Goal: Feedback & Contribution: Submit feedback/report problem

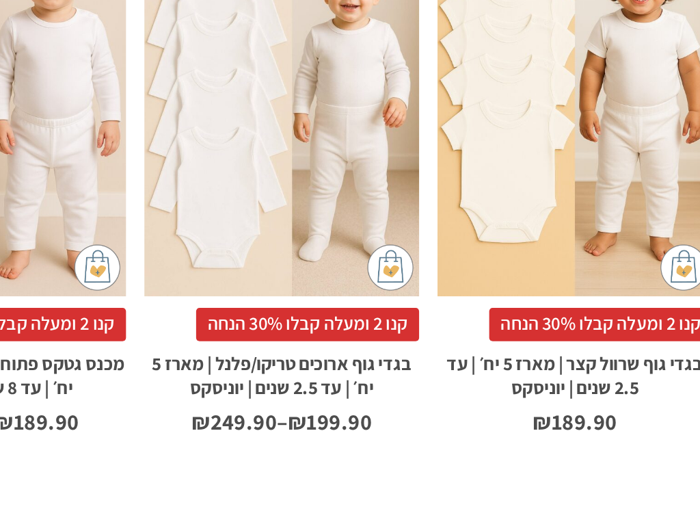
scroll to position [962, 0]
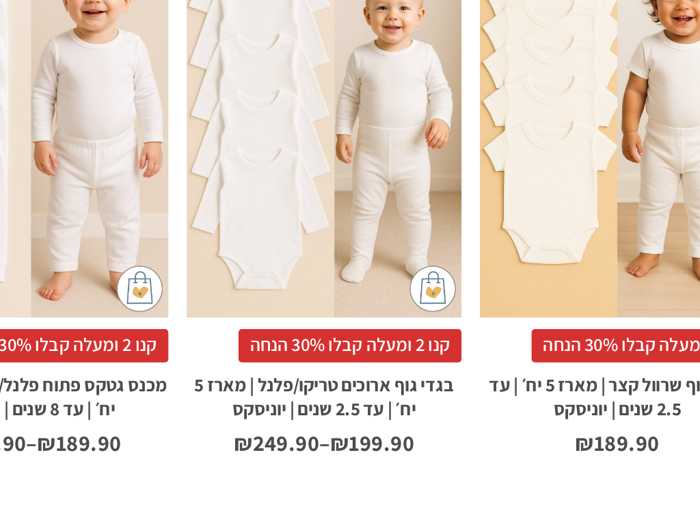
click at [215, 410] on h2 "בגדי גוף ארוכים טריקו/פלנל | מארז 5 יח׳ | עד 2.5 שנים | יוניסקס" at bounding box center [262, 428] width 163 height 36
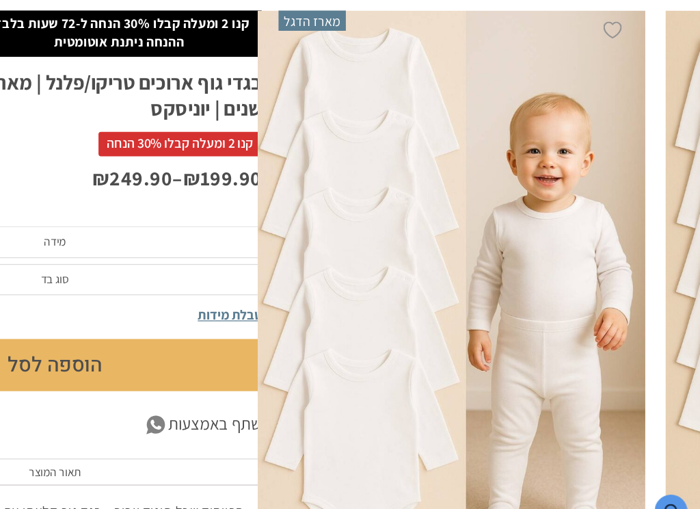
click at [186, 288] on span "סוג בד" at bounding box center [175, 301] width 336 height 26
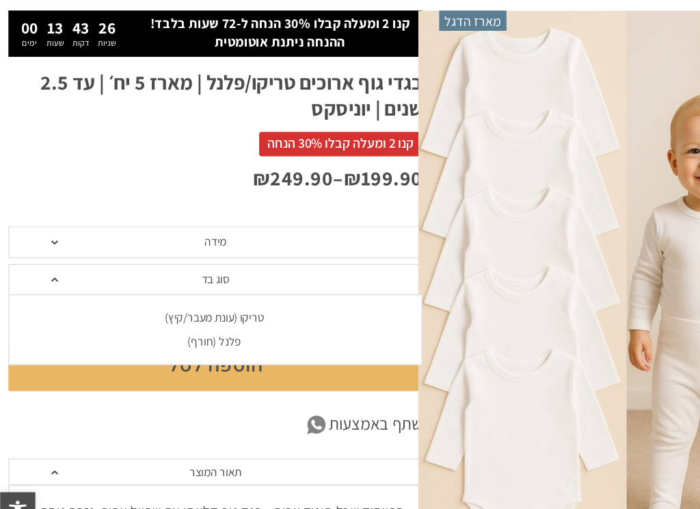
click at [47, 257] on span "מידה" at bounding box center [175, 270] width 336 height 26
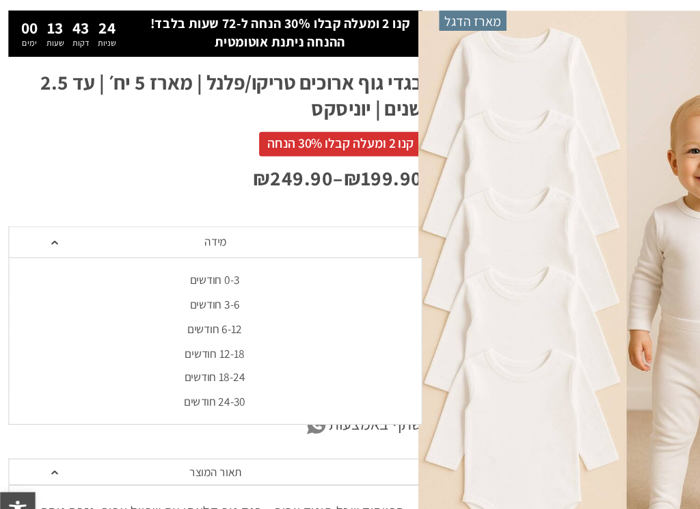
click at [195, 295] on div "0-3 חודשים" at bounding box center [174, 301] width 336 height 12
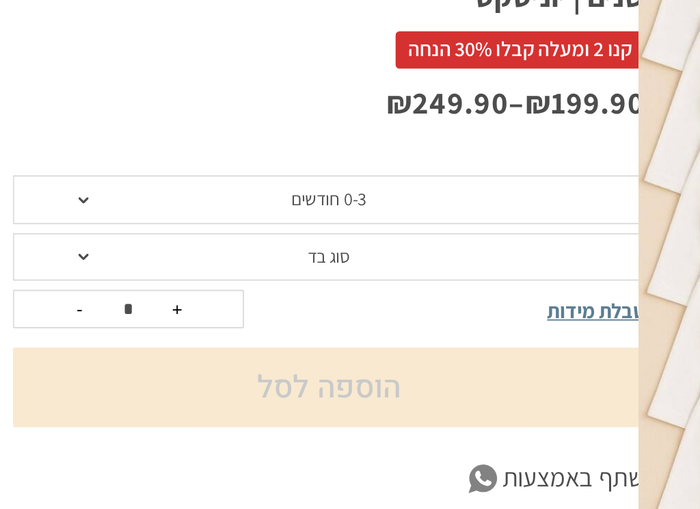
click at [46, 299] on span at bounding box center [44, 300] width 5 height 3
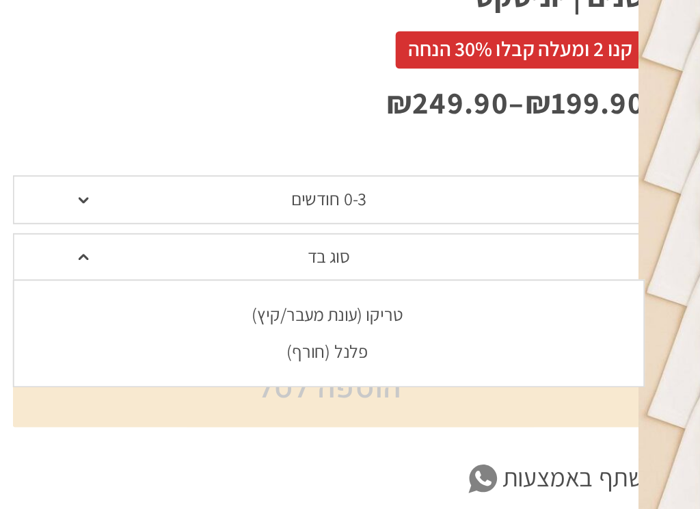
click at [206, 325] on div "טריקו (עונת מעבר/קיץ)" at bounding box center [174, 331] width 336 height 12
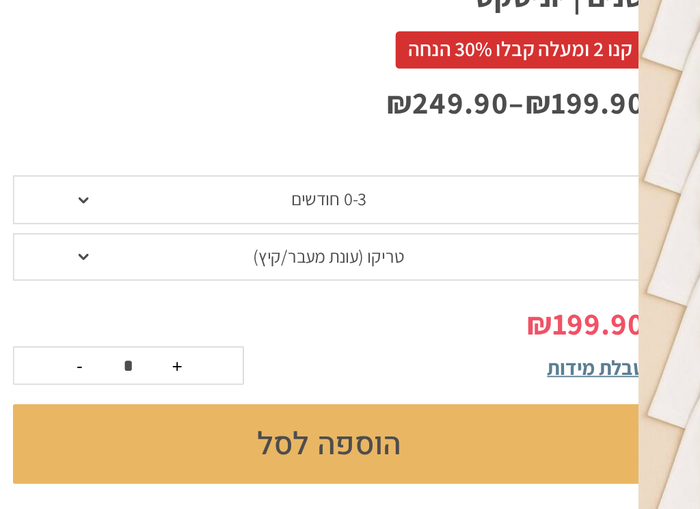
click at [98, 349] on button "+" at bounding box center [94, 358] width 21 height 19
type input "*"
click at [197, 379] on button "הוספה לסל" at bounding box center [175, 400] width 336 height 42
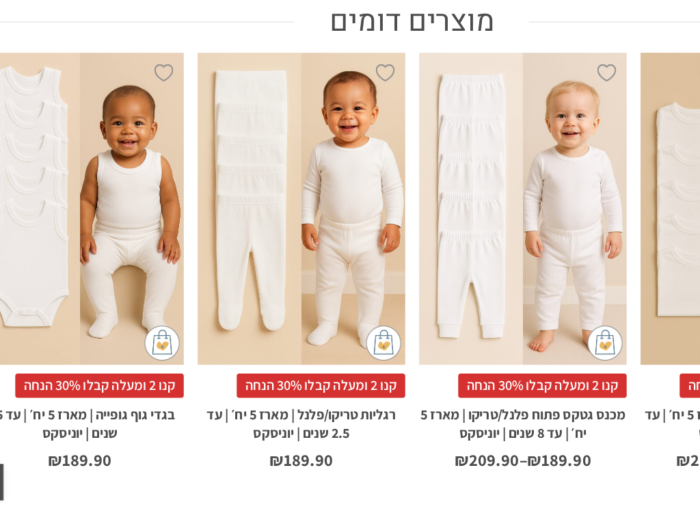
scroll to position [1045, 0]
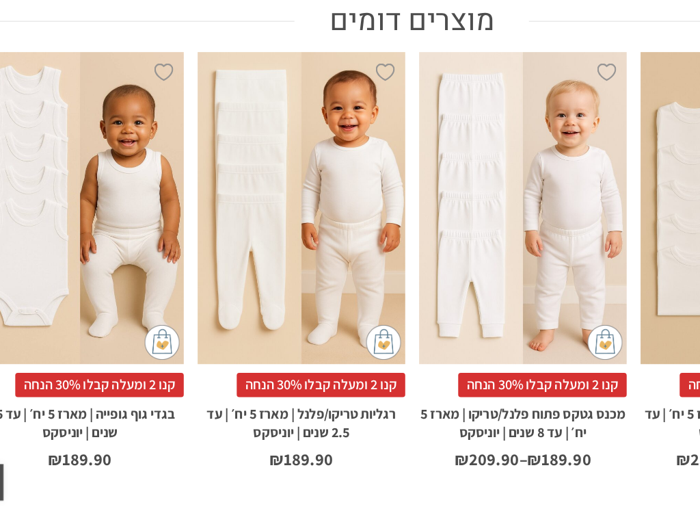
click at [443, 401] on span "קנו 2 ומעלה קבלו 30% הנחה" at bounding box center [452, 410] width 133 height 19
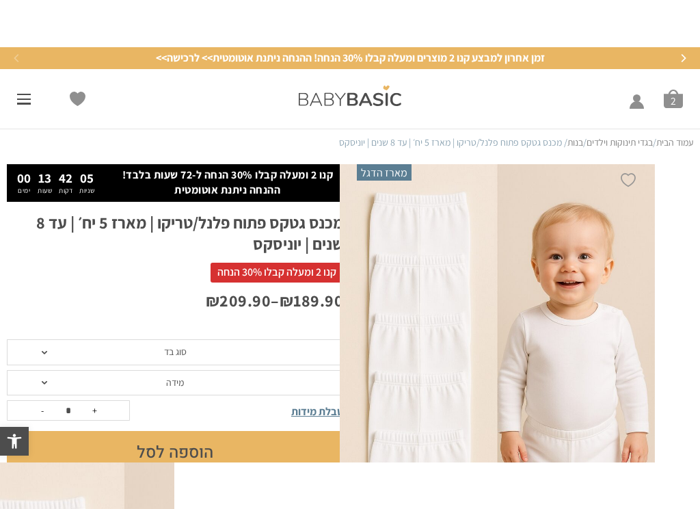
scroll to position [19, 0]
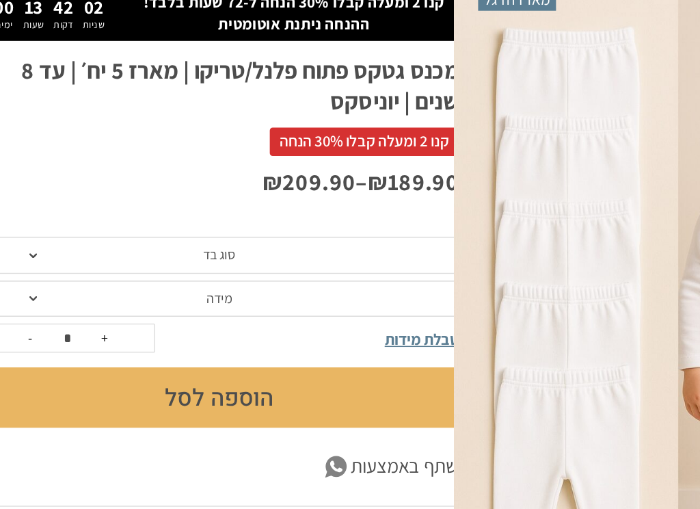
click at [42, 284] on span at bounding box center [44, 285] width 5 height 3
click at [187, 311] on div "טריקו (עונת מעבר/קיץ)" at bounding box center [174, 317] width 336 height 12
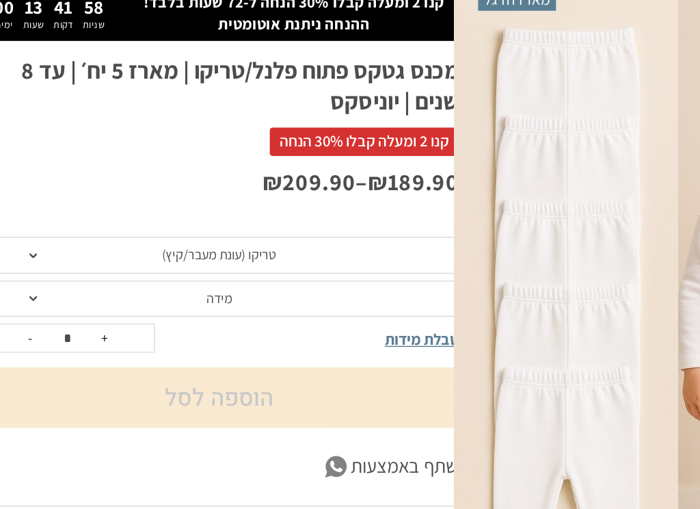
click at [42, 315] on span at bounding box center [44, 316] width 5 height 3
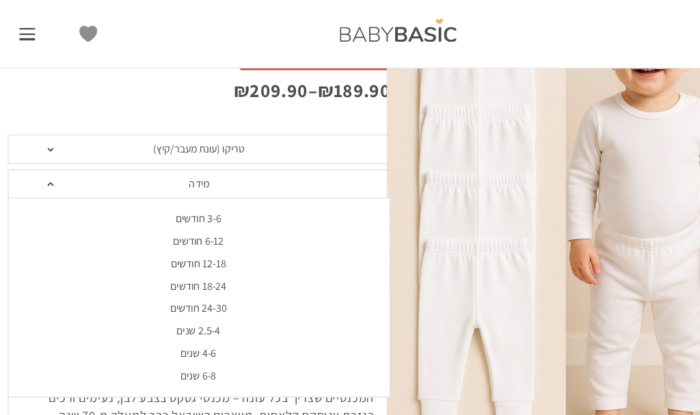
scroll to position [174, 0]
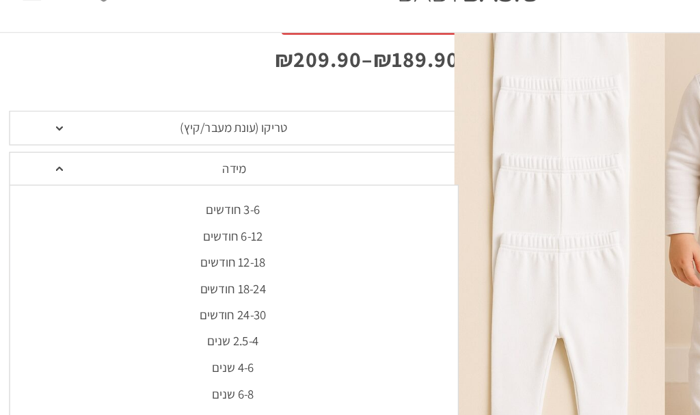
click at [55, 149] on span "מידה" at bounding box center [175, 162] width 336 height 26
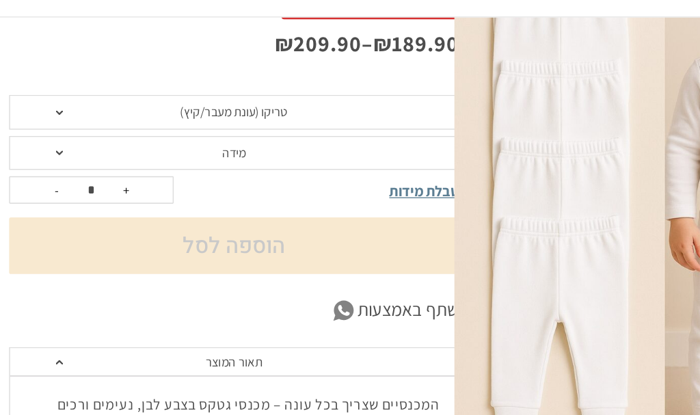
click at [101, 180] on button "+" at bounding box center [94, 189] width 21 height 19
type input "*"
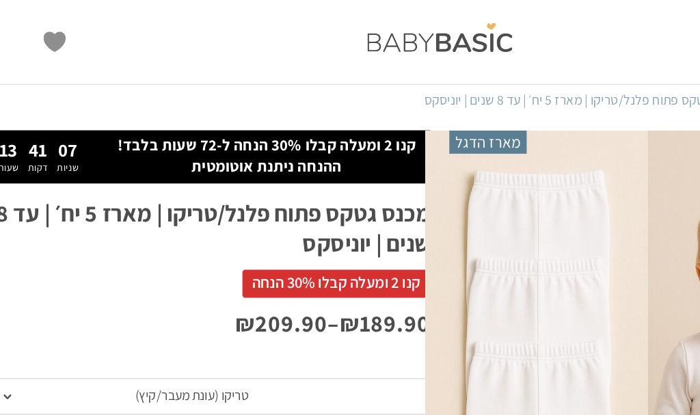
scroll to position [0, 0]
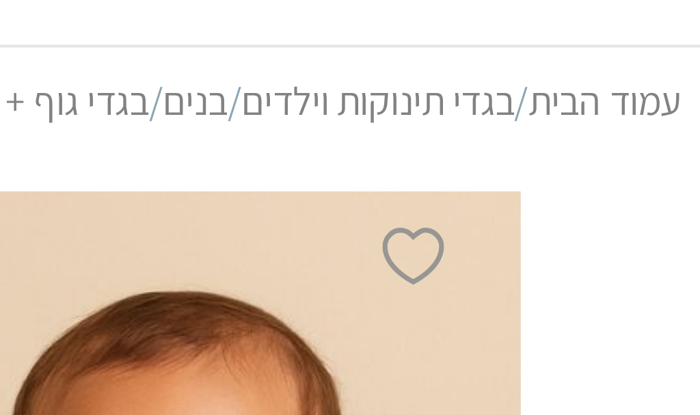
click at [656, 89] on link "עמוד הבית" at bounding box center [674, 95] width 37 height 12
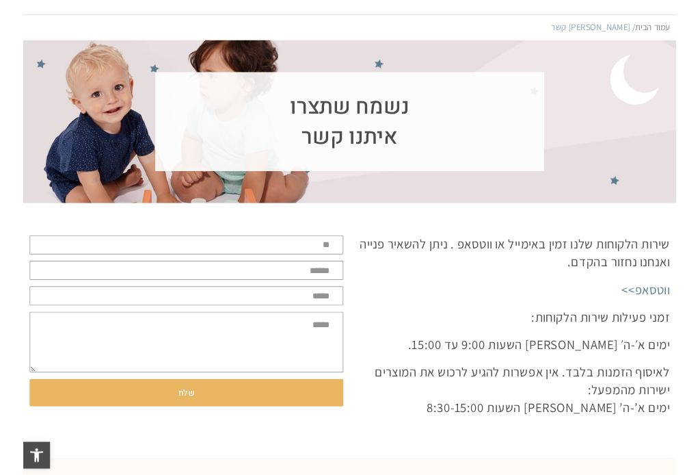
scroll to position [83, 0]
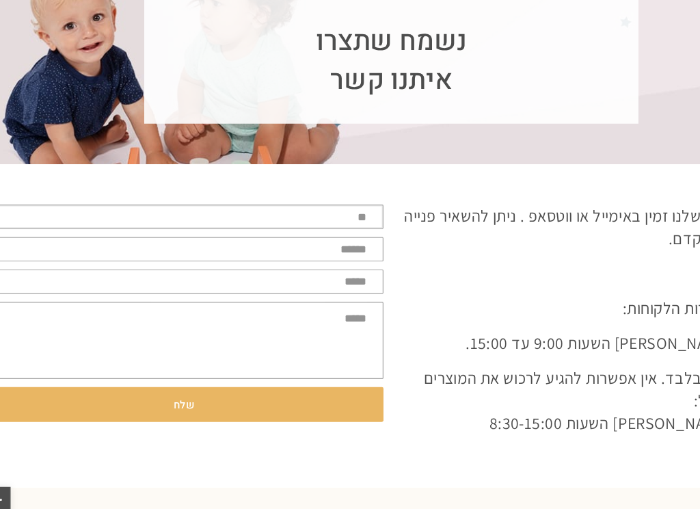
click at [296, 235] on input "text" at bounding box center [175, 245] width 336 height 21
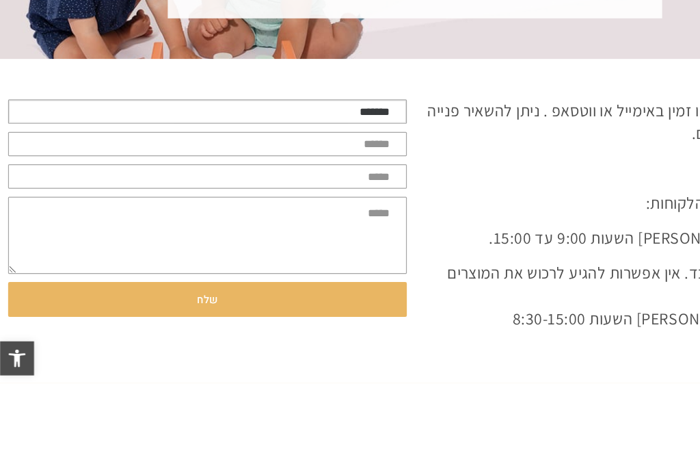
scroll to position [0, 0]
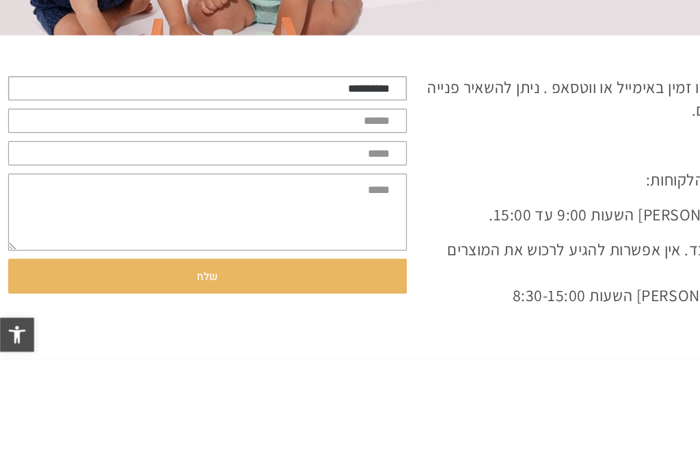
type input "**********"
click at [332, 263] on input "email" at bounding box center [175, 273] width 336 height 21
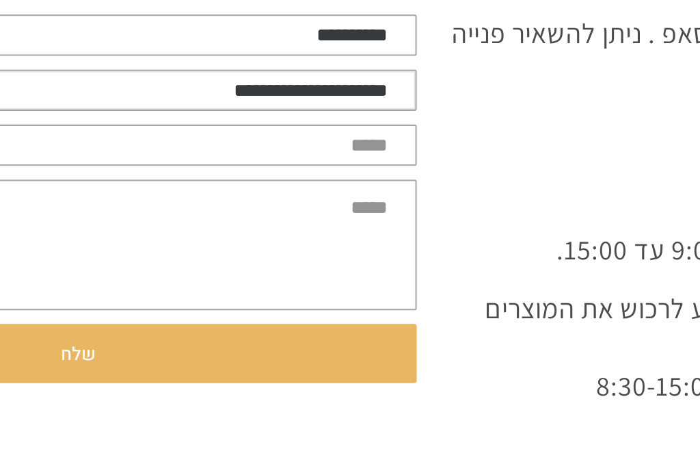
type input "**********"
click at [199, 290] on input "tel" at bounding box center [175, 300] width 336 height 21
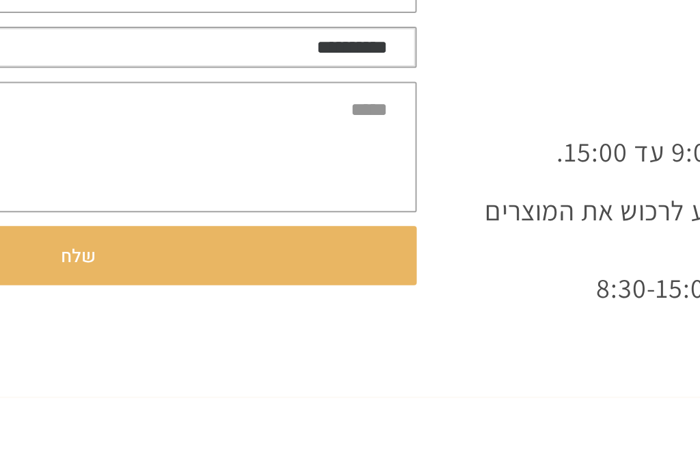
type input "**********"
click at [193, 317] on textarea at bounding box center [175, 349] width 336 height 65
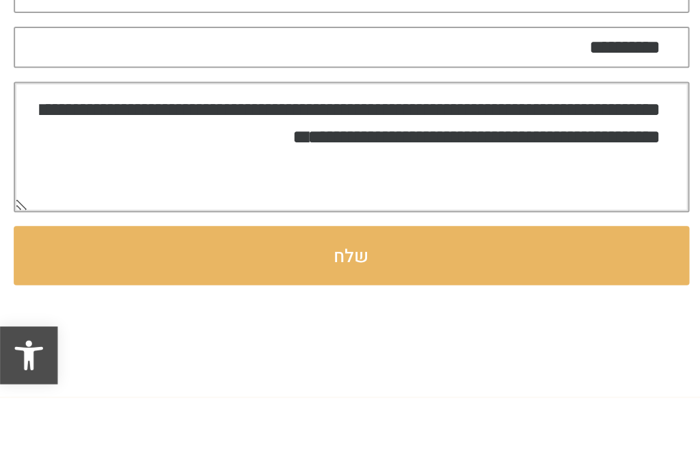
click at [270, 317] on textarea "**********" at bounding box center [175, 349] width 336 height 65
click at [323, 317] on textarea "**********" at bounding box center [175, 349] width 336 height 65
click at [320, 317] on textarea "**********" at bounding box center [175, 349] width 336 height 65
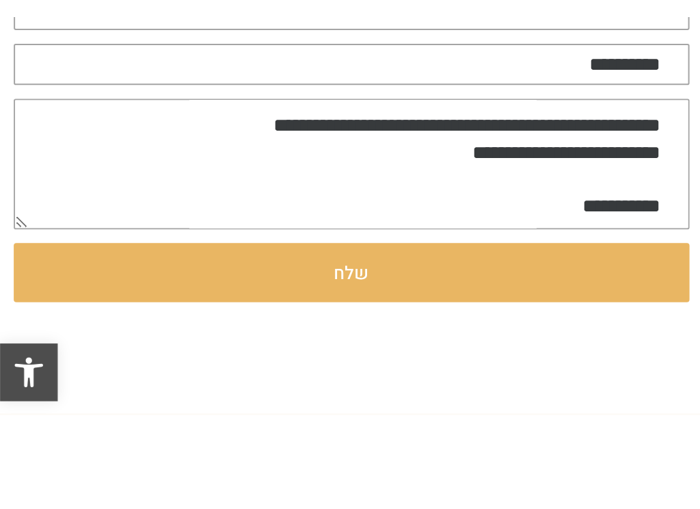
scroll to position [138, 0]
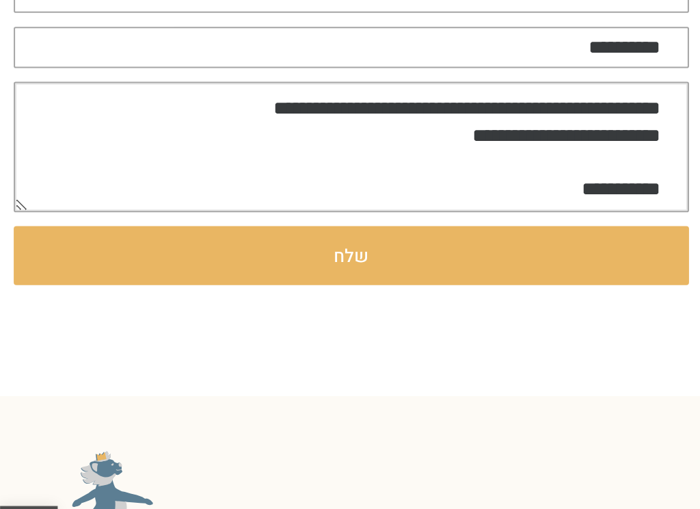
type textarea "**********"
click at [181, 334] on span "שלח" at bounding box center [175, 348] width 18 height 29
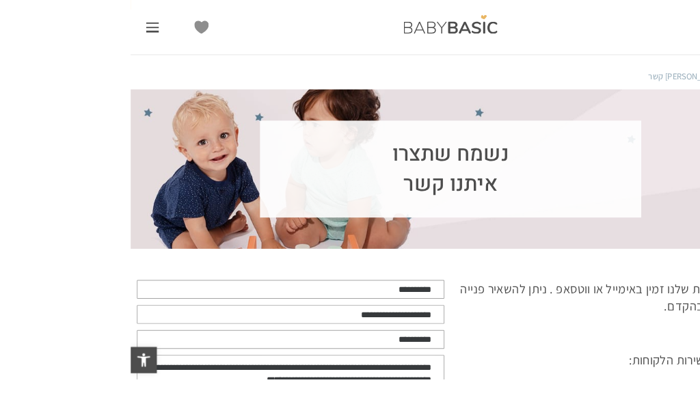
scroll to position [22, 0]
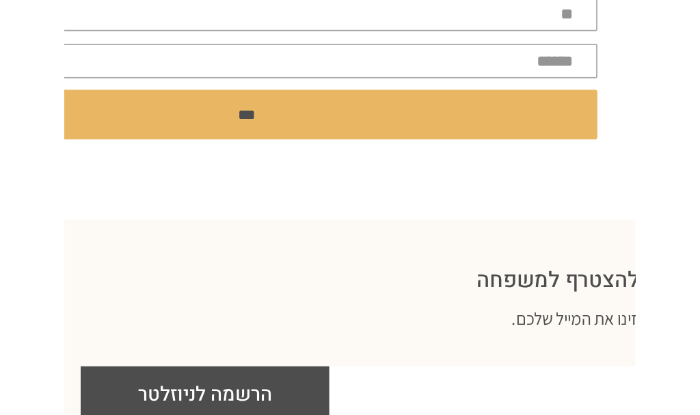
scroll to position [2490, 0]
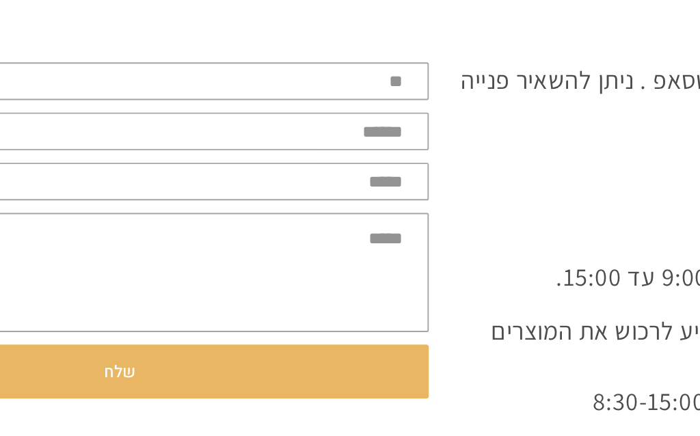
scroll to position [212, 0]
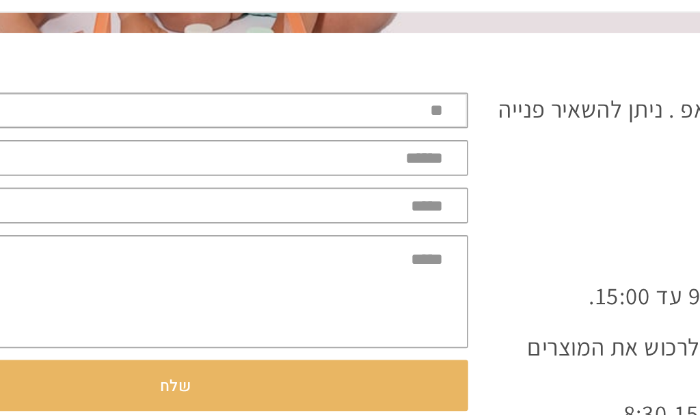
click at [247, 106] on input "text" at bounding box center [175, 116] width 336 height 21
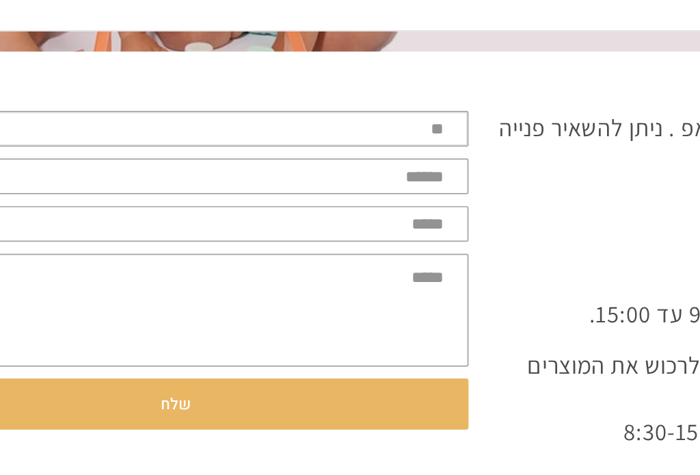
scroll to position [0, 0]
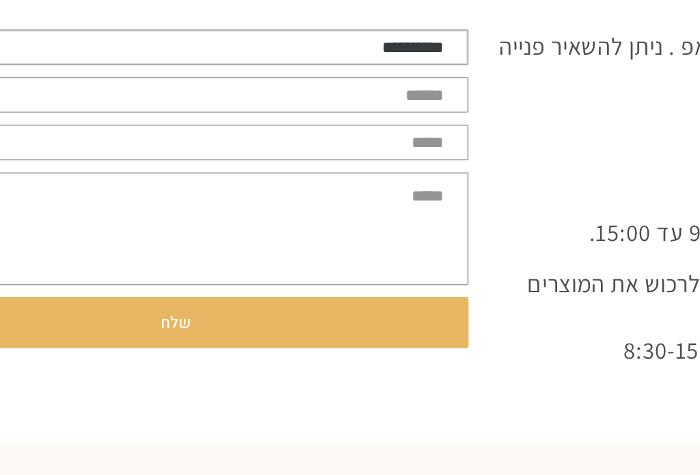
type input "**********"
click at [255, 161] on input "tel" at bounding box center [175, 171] width 336 height 21
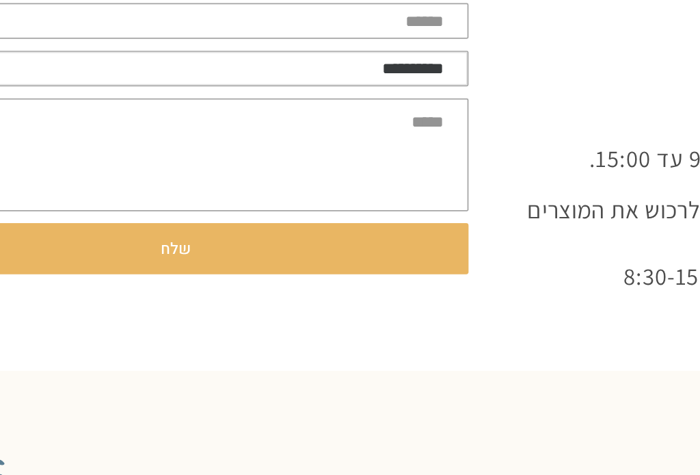
type input "**********"
click at [253, 188] on textarea at bounding box center [175, 220] width 336 height 65
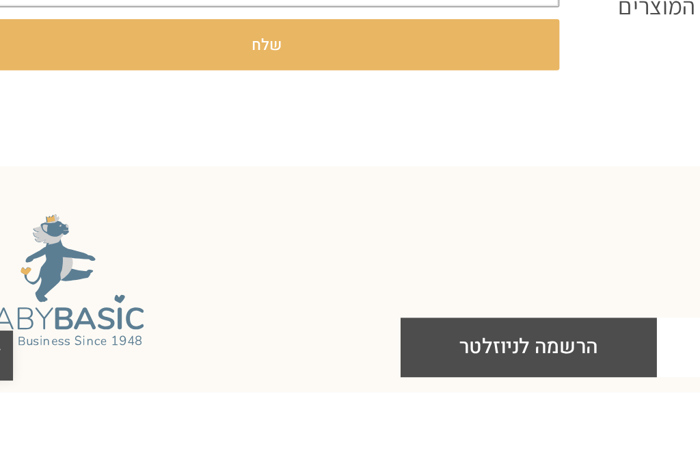
type textarea "**********"
click at [244, 260] on span "שלח" at bounding box center [175, 274] width 309 height 29
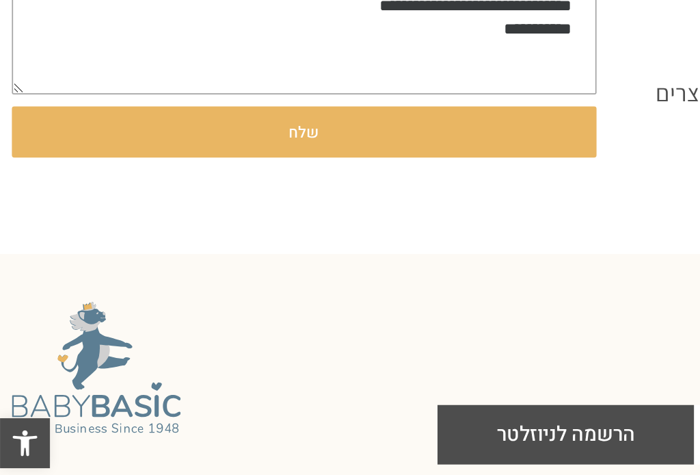
type input "**********"
click at [182, 260] on span "שלח" at bounding box center [175, 274] width 18 height 29
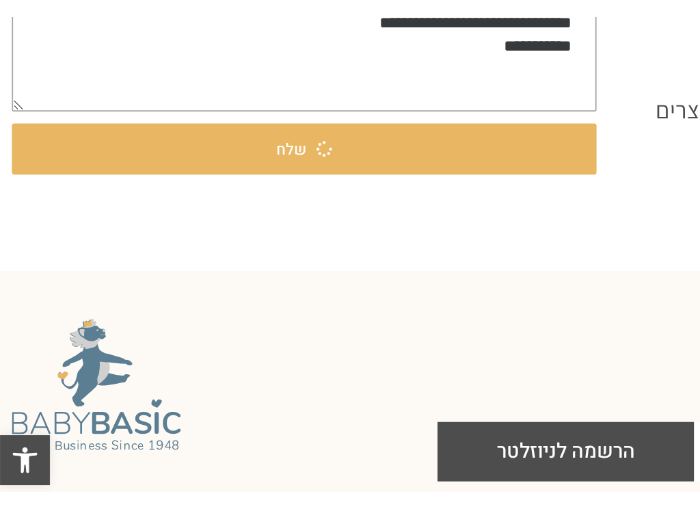
scroll to position [229, 0]
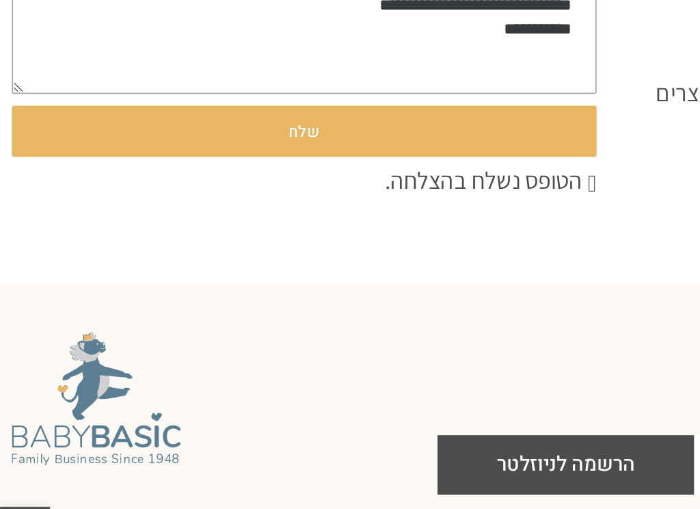
click at [341, 279] on div "הטופס נשלח בהצלחה." at bounding box center [175, 286] width 336 height 15
click at [336, 279] on div "הטופס נשלח בהצלחה." at bounding box center [175, 286] width 336 height 15
click at [339, 279] on div "הטופס נשלח בהצלחה." at bounding box center [175, 286] width 336 height 15
click at [338, 279] on div "הטופס נשלח בהצלחה." at bounding box center [175, 286] width 336 height 15
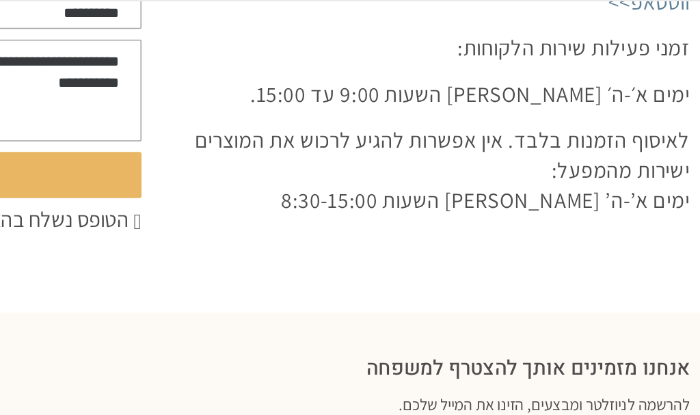
scroll to position [315, 0]
